Goal: Task Accomplishment & Management: Manage account settings

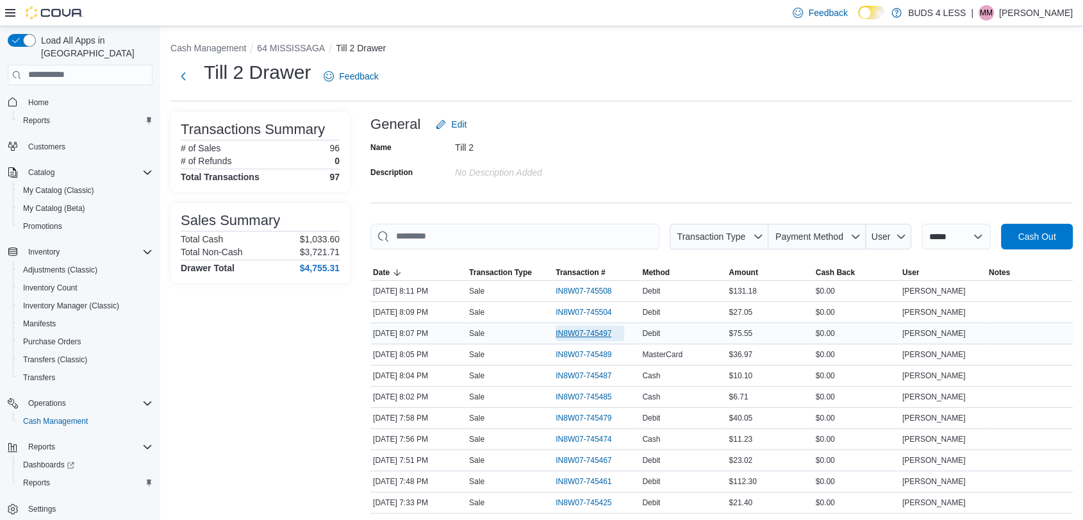
click at [588, 331] on span "IN8W07-745497" at bounding box center [584, 333] width 56 height 10
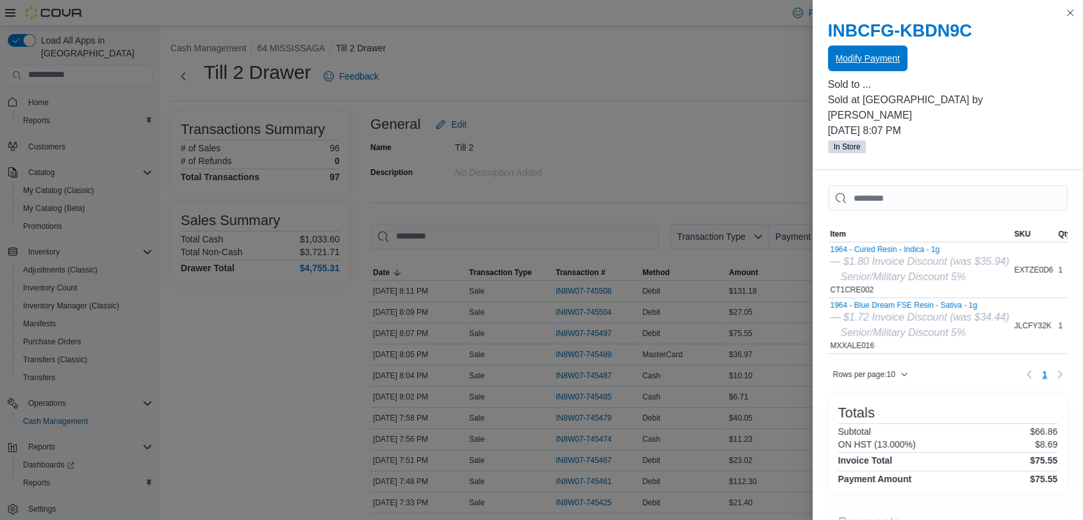
click at [891, 53] on span "Modify Payment" at bounding box center [868, 58] width 64 height 26
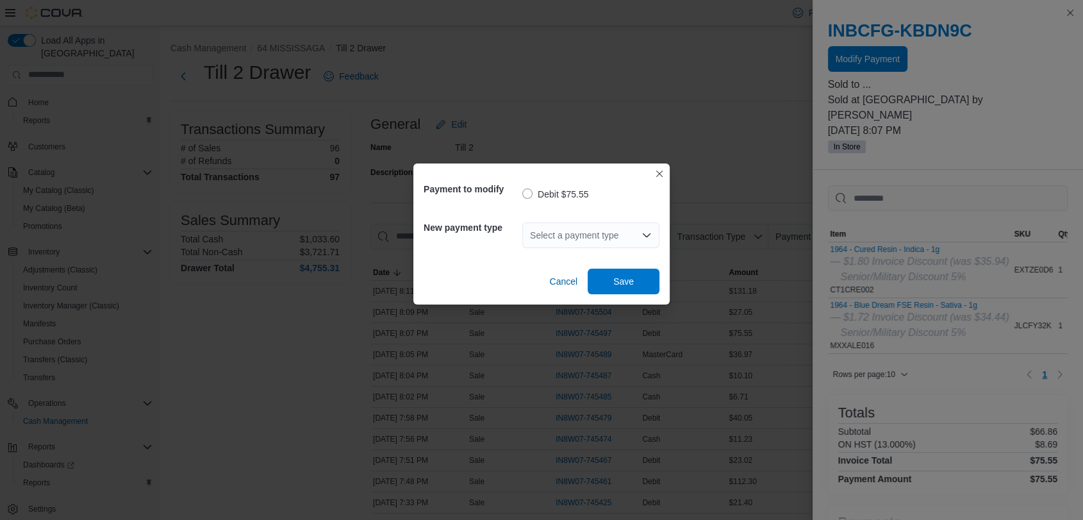
click at [580, 232] on div "Select a payment type" at bounding box center [590, 235] width 137 height 26
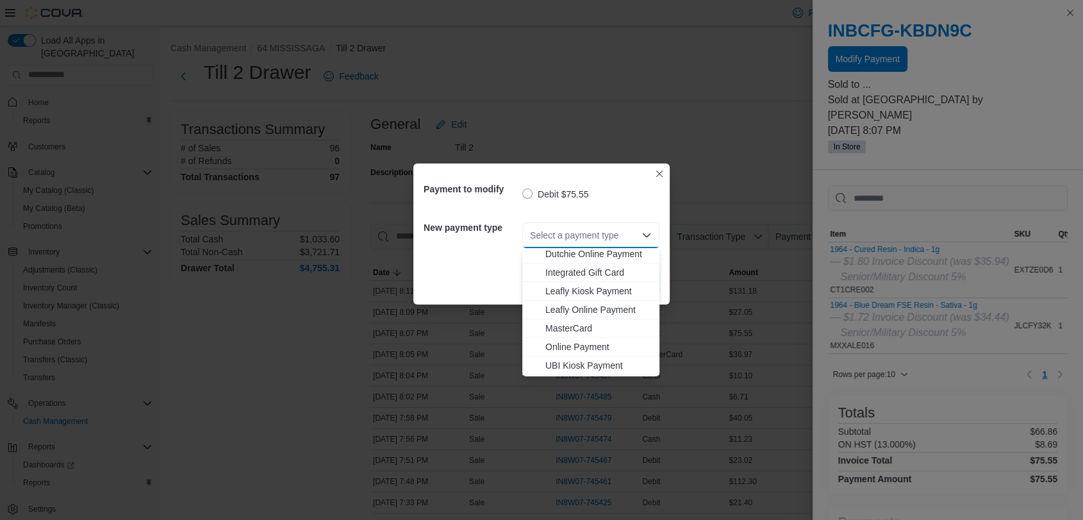
scroll to position [142, 0]
click at [566, 319] on span "MasterCard" at bounding box center [598, 319] width 106 height 13
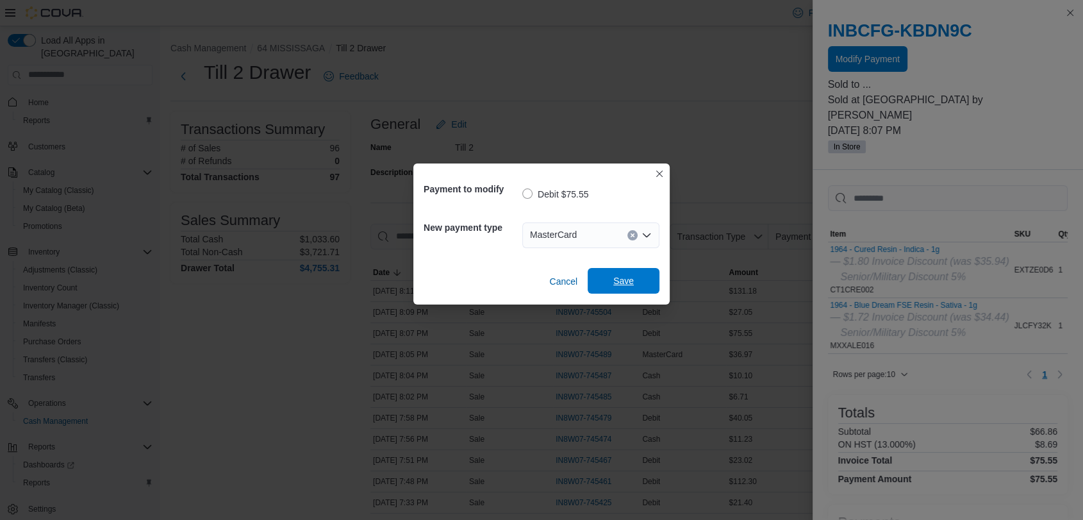
click at [631, 278] on span "Save" at bounding box center [623, 280] width 21 height 13
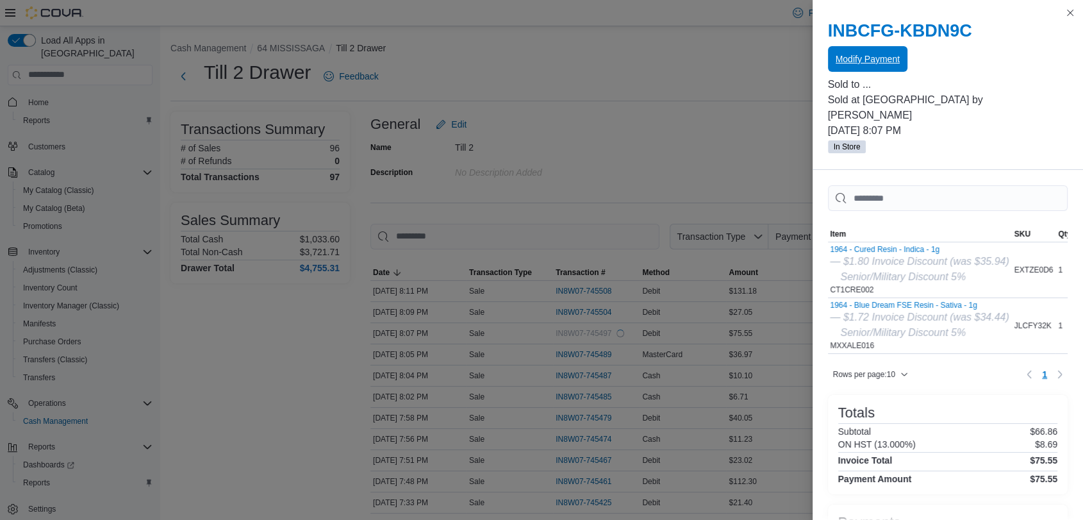
scroll to position [0, 0]
drag, startPoint x: 1068, startPoint y: 15, endPoint x: 1066, endPoint y: 22, distance: 6.7
click at [1068, 17] on button "Close this dialog" at bounding box center [1069, 12] width 15 height 15
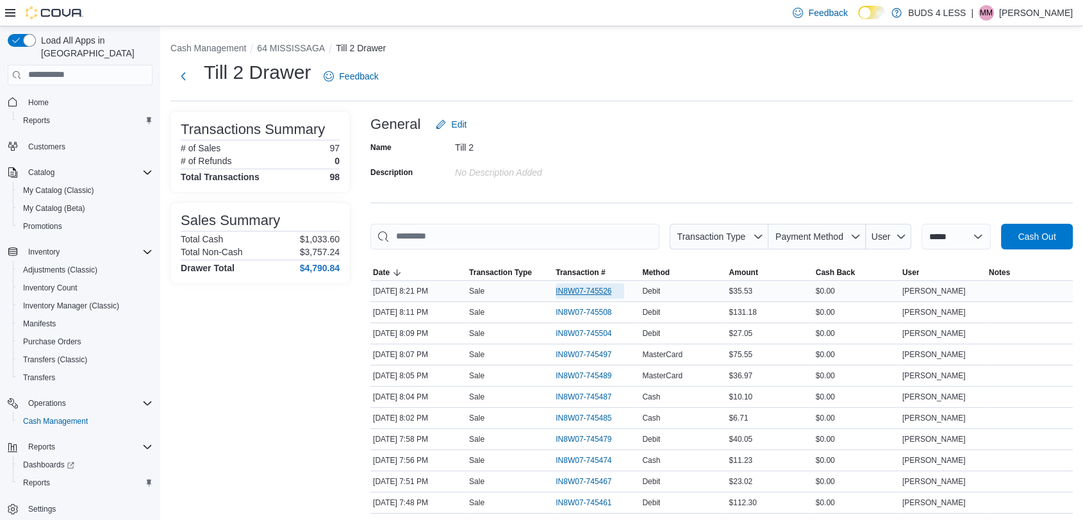
click at [597, 290] on span "IN8W07-745526" at bounding box center [584, 291] width 56 height 10
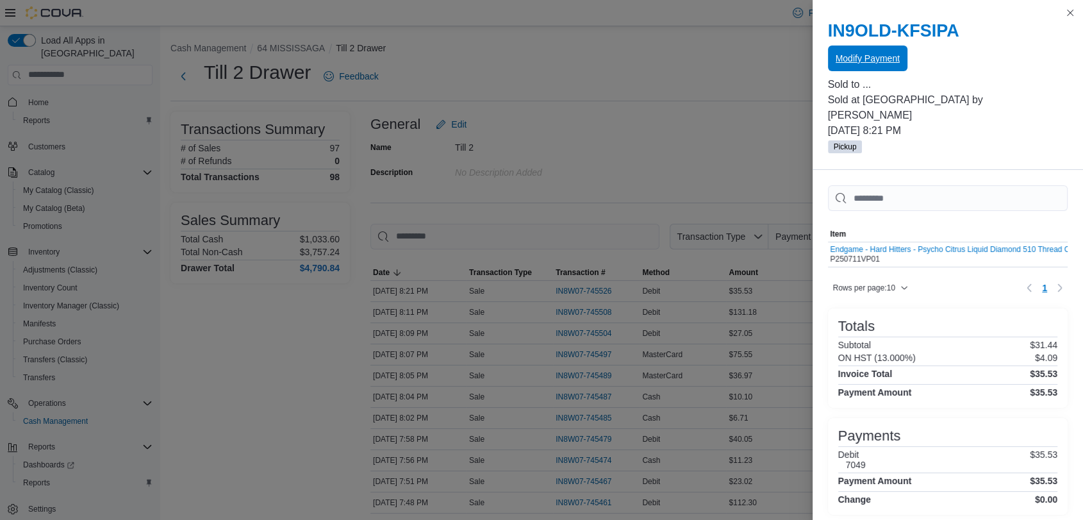
click at [857, 54] on span "Modify Payment" at bounding box center [868, 58] width 64 height 13
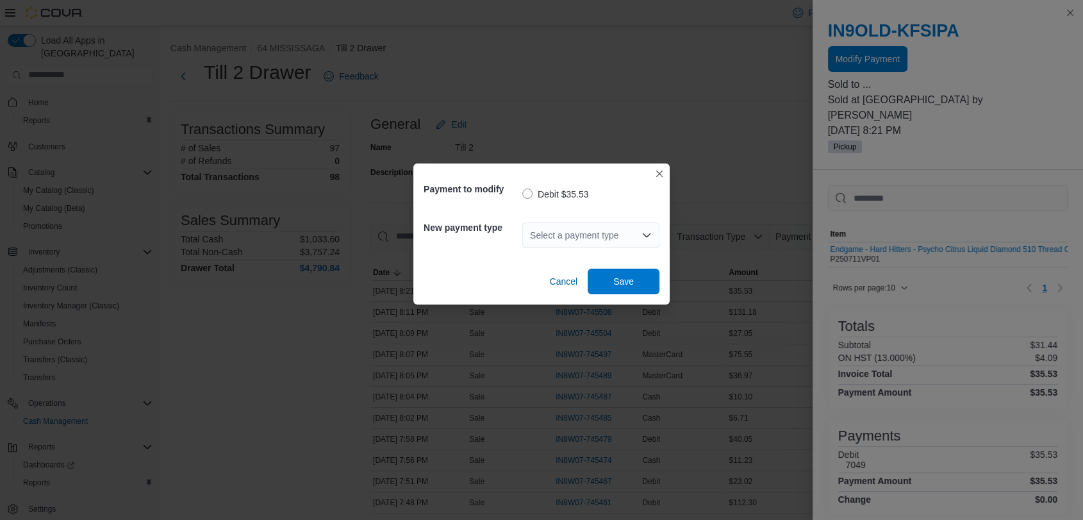
click at [569, 231] on div "Select a payment type" at bounding box center [590, 235] width 137 height 26
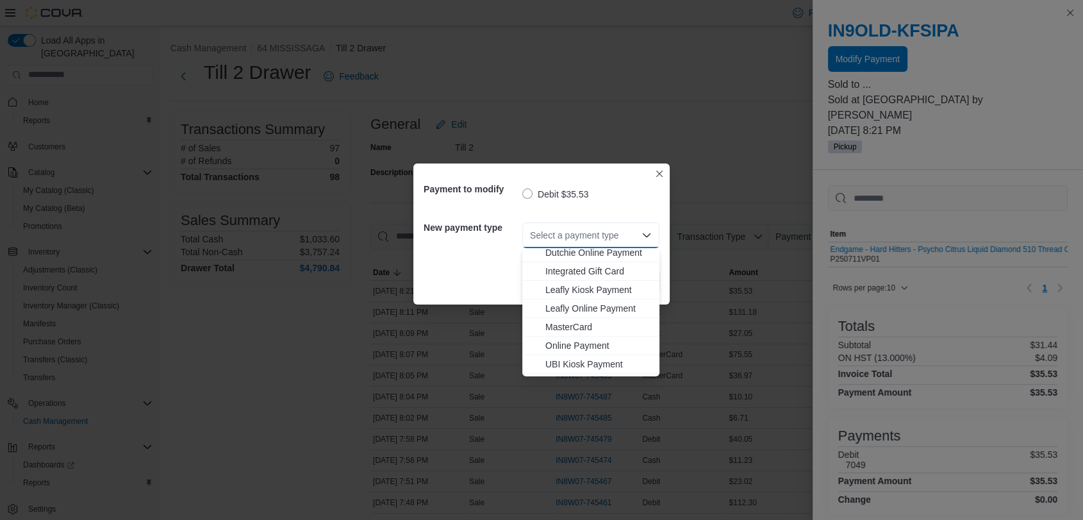
scroll to position [142, 0]
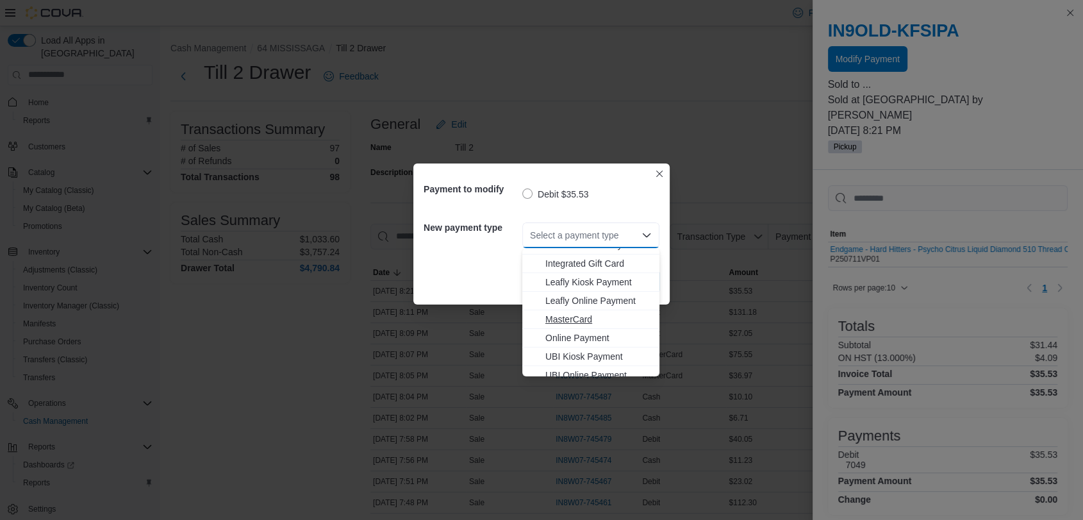
click at [570, 315] on span "MasterCard" at bounding box center [598, 319] width 106 height 13
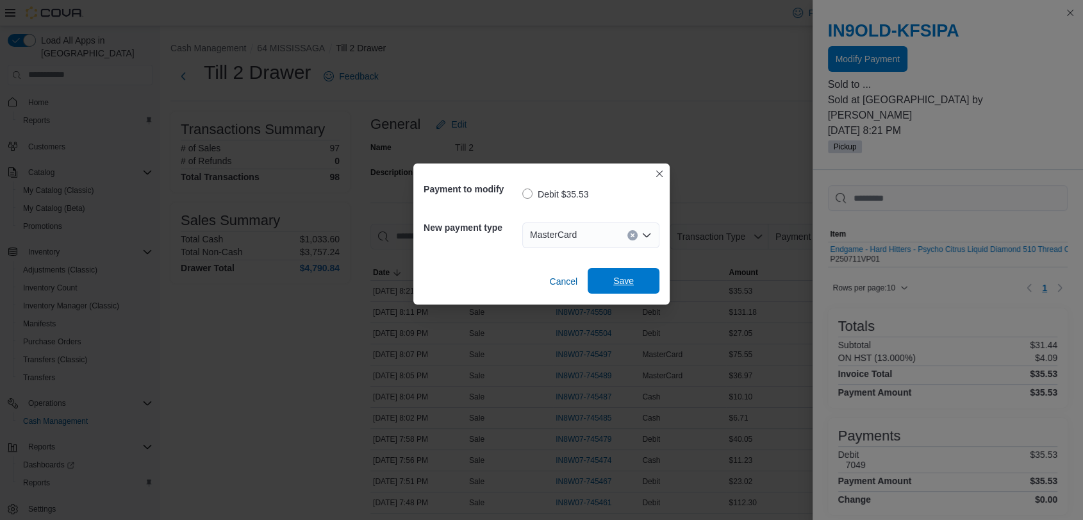
click at [629, 278] on span "Save" at bounding box center [623, 280] width 21 height 13
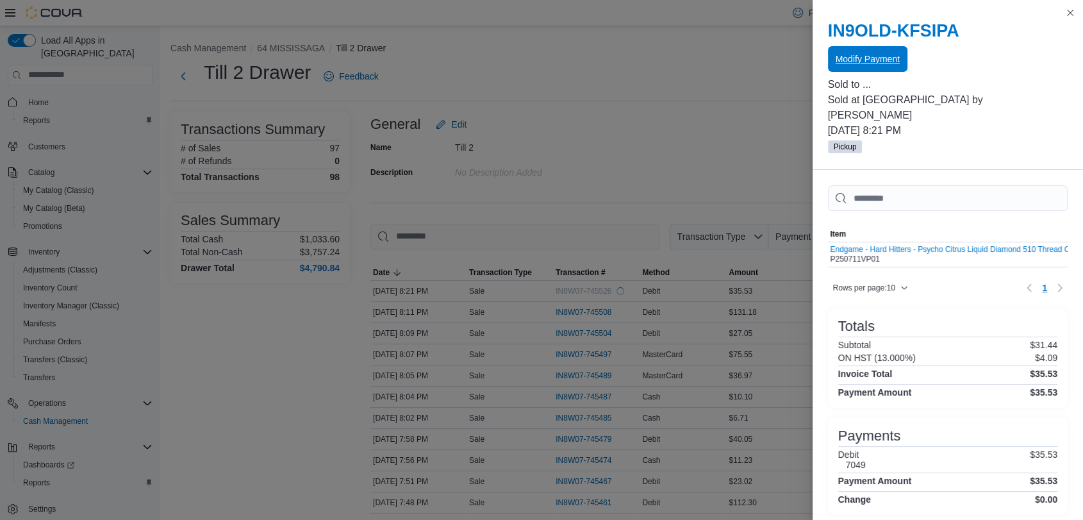
scroll to position [0, 0]
click at [1071, 10] on button "Close this dialog" at bounding box center [1069, 11] width 15 height 15
